Goal: Transaction & Acquisition: Purchase product/service

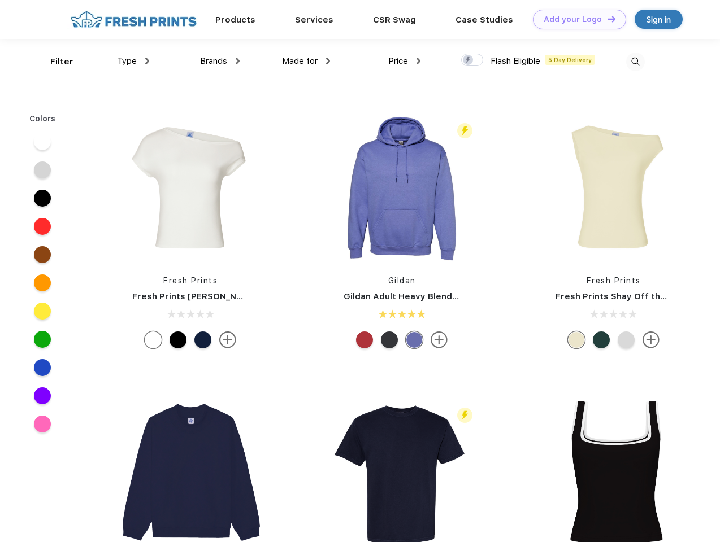
click at [575, 19] on link "Add your Logo Design Tool" at bounding box center [579, 20] width 93 height 20
click at [0, 0] on div "Design Tool" at bounding box center [0, 0] width 0 height 0
click at [606, 19] on link "Add your Logo Design Tool" at bounding box center [579, 20] width 93 height 20
click at [54, 62] on div "Filter" at bounding box center [61, 61] width 23 height 13
click at [133, 61] on span "Type" at bounding box center [127, 61] width 20 height 10
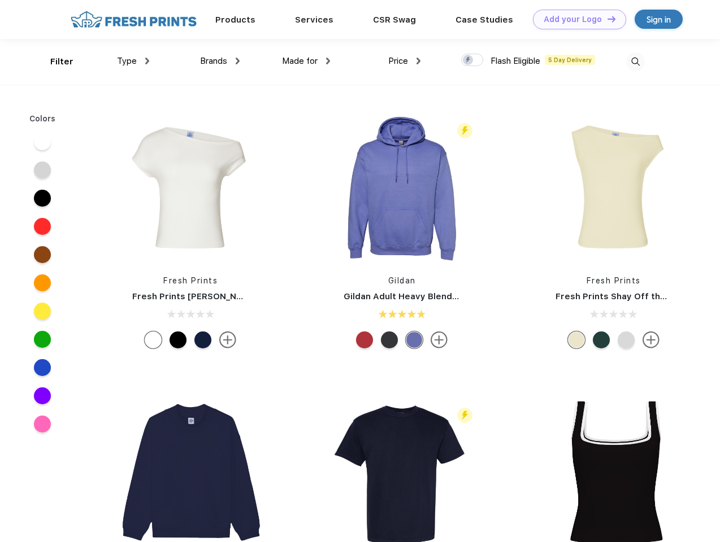
click at [220, 61] on span "Brands" at bounding box center [213, 61] width 27 height 10
click at [306, 61] on span "Made for" at bounding box center [300, 61] width 36 height 10
click at [405, 61] on span "Price" at bounding box center [398, 61] width 20 height 10
click at [472, 60] on div at bounding box center [472, 60] width 22 height 12
click at [468, 60] on input "checkbox" at bounding box center [464, 56] width 7 height 7
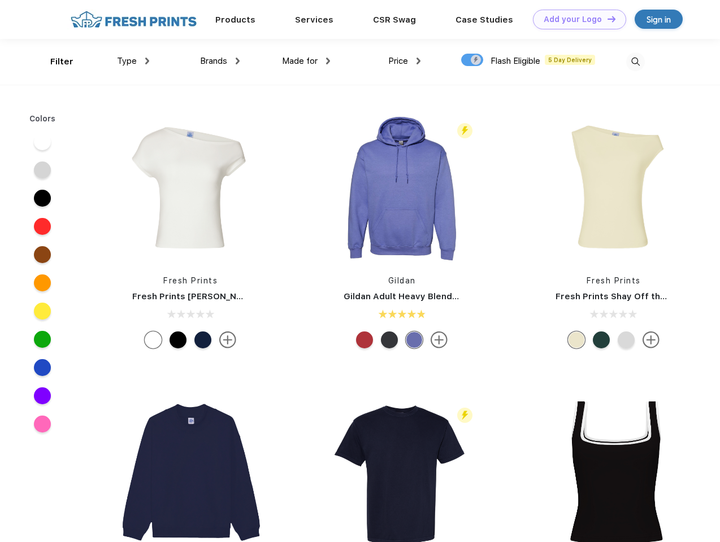
click at [635, 62] on img at bounding box center [635, 62] width 19 height 19
